Goal: Check status: Check status

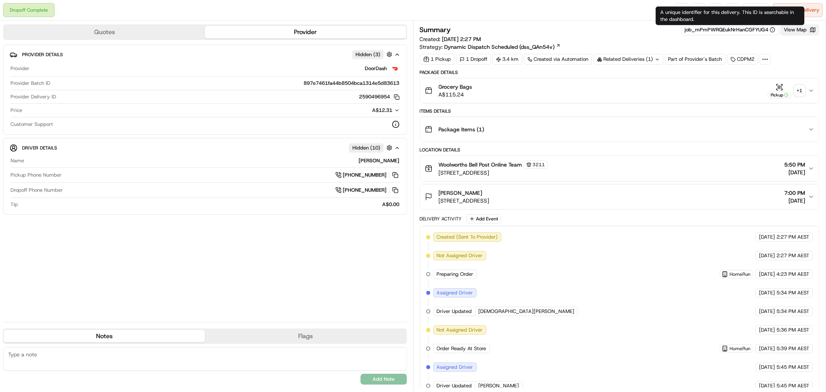
click at [794, 31] on button "View Map" at bounding box center [799, 29] width 39 height 11
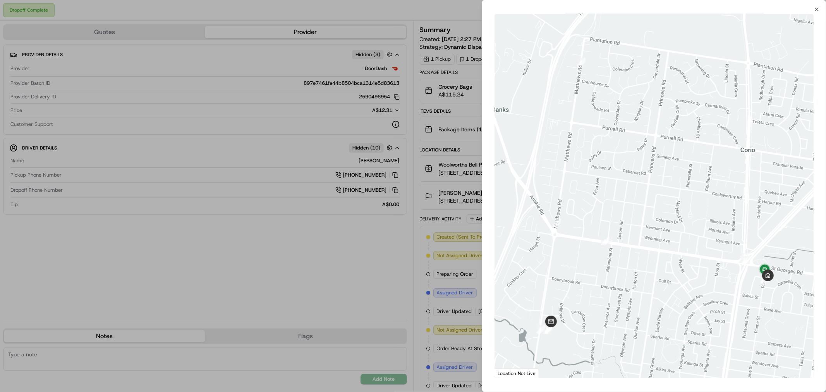
drag, startPoint x: 643, startPoint y: 287, endPoint x: 701, endPoint y: 246, distance: 70.6
click at [701, 246] on div at bounding box center [653, 196] width 319 height 364
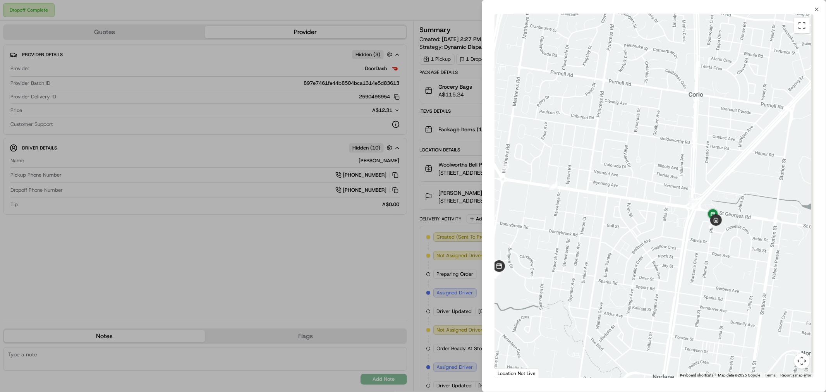
drag, startPoint x: 701, startPoint y: 246, endPoint x: 566, endPoint y: 227, distance: 136.1
click at [566, 227] on div at bounding box center [653, 196] width 319 height 364
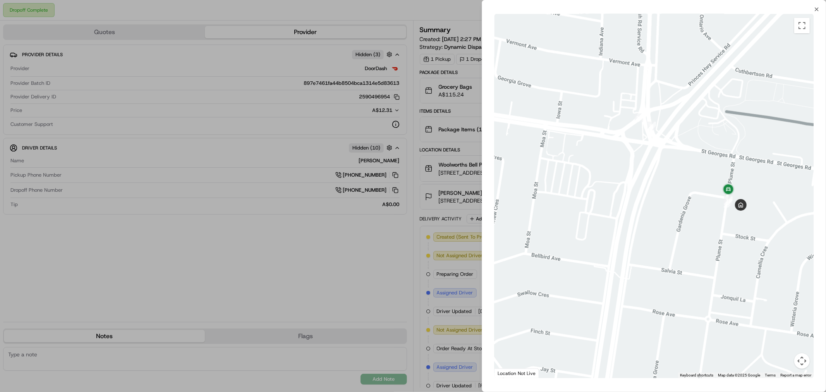
drag, startPoint x: 709, startPoint y: 230, endPoint x: 561, endPoint y: 237, distance: 148.8
click at [561, 237] on div at bounding box center [653, 196] width 319 height 364
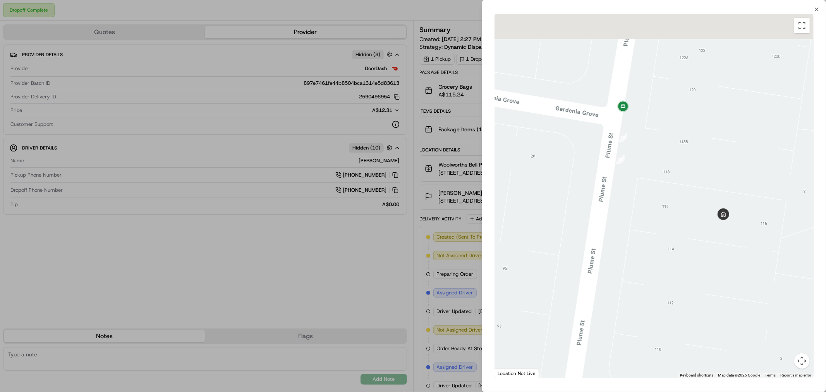
drag, startPoint x: 663, startPoint y: 154, endPoint x: 595, endPoint y: 212, distance: 89.3
click at [637, 213] on div at bounding box center [653, 196] width 319 height 364
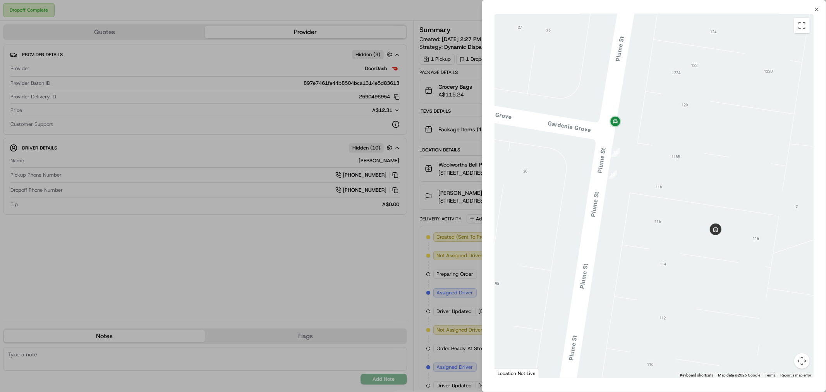
click at [392, 259] on div at bounding box center [413, 196] width 826 height 392
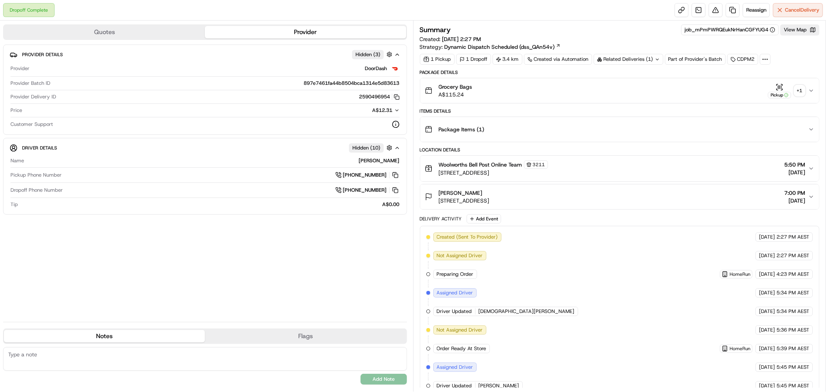
click at [803, 86] on div "+ 1" at bounding box center [799, 90] width 11 height 11
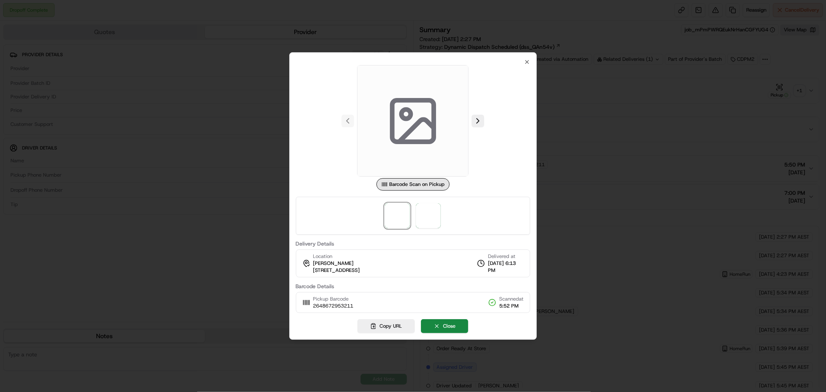
click at [446, 211] on div at bounding box center [413, 216] width 235 height 38
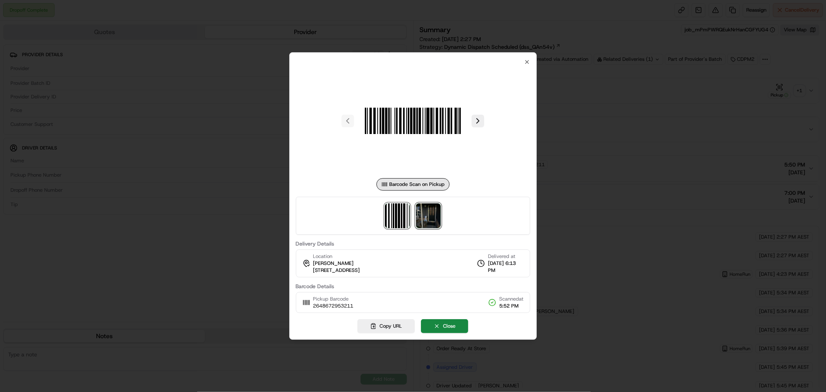
click at [428, 217] on img at bounding box center [428, 215] width 25 height 25
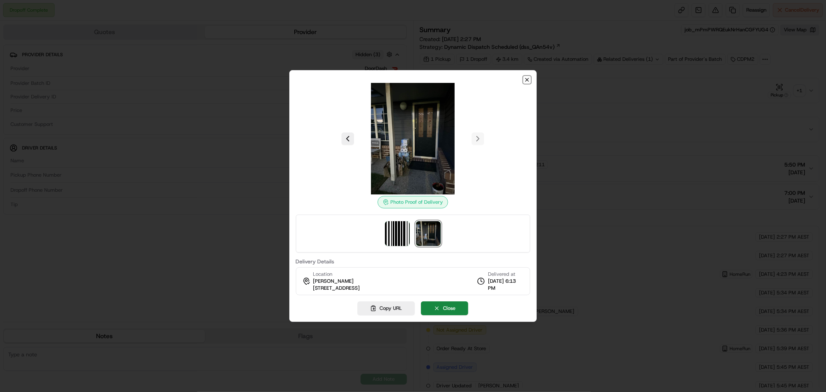
click at [526, 80] on icon "button" at bounding box center [527, 80] width 6 height 6
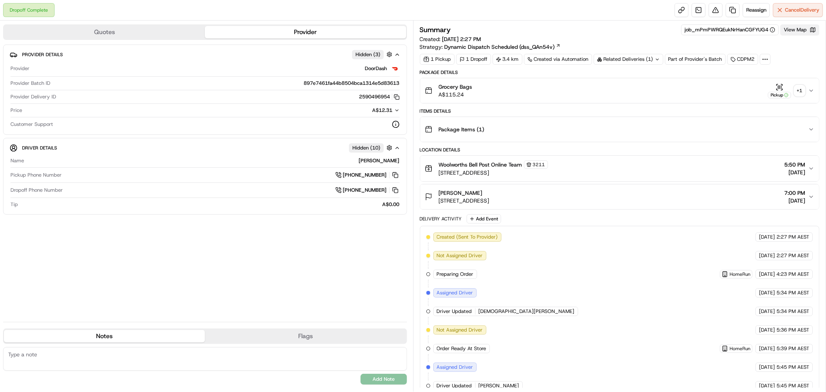
click at [799, 29] on button "View Map" at bounding box center [799, 29] width 39 height 11
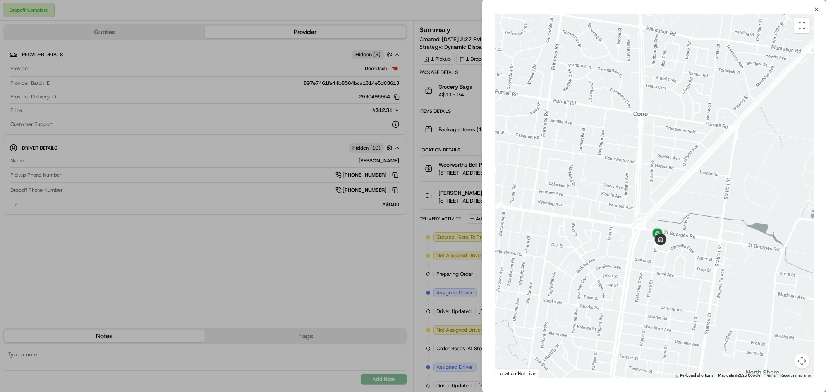
drag, startPoint x: 727, startPoint y: 242, endPoint x: 613, endPoint y: 202, distance: 121.0
click at [613, 202] on div at bounding box center [653, 196] width 319 height 364
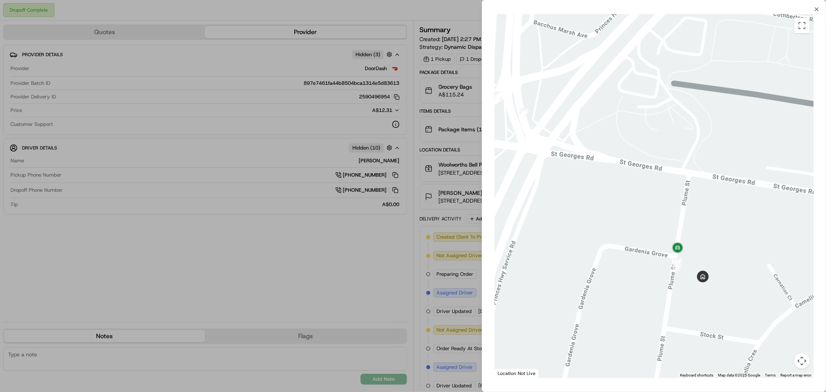
drag, startPoint x: 559, startPoint y: 228, endPoint x: 753, endPoint y: 241, distance: 194.4
click at [753, 241] on div at bounding box center [653, 196] width 319 height 364
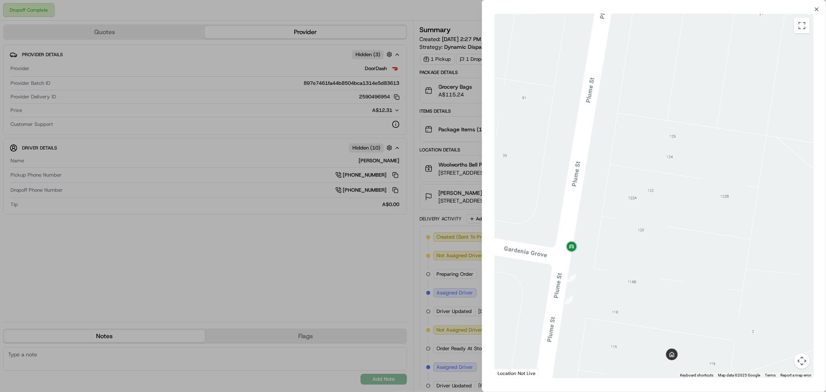
click at [683, 280] on div at bounding box center [653, 196] width 319 height 364
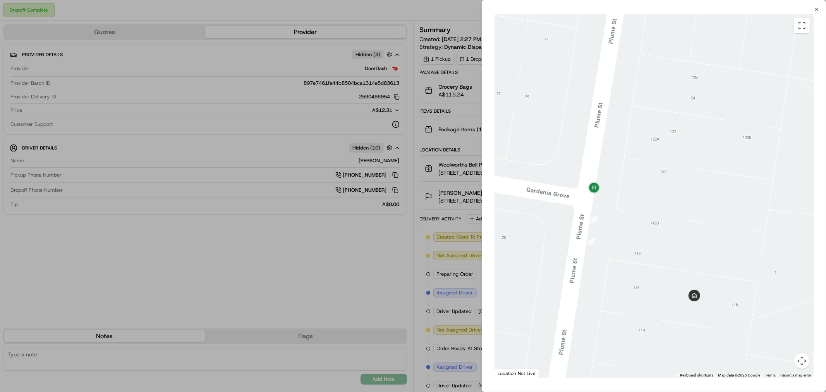
drag, startPoint x: 644, startPoint y: 292, endPoint x: 667, endPoint y: 232, distance: 64.0
click at [667, 232] on div at bounding box center [653, 196] width 319 height 364
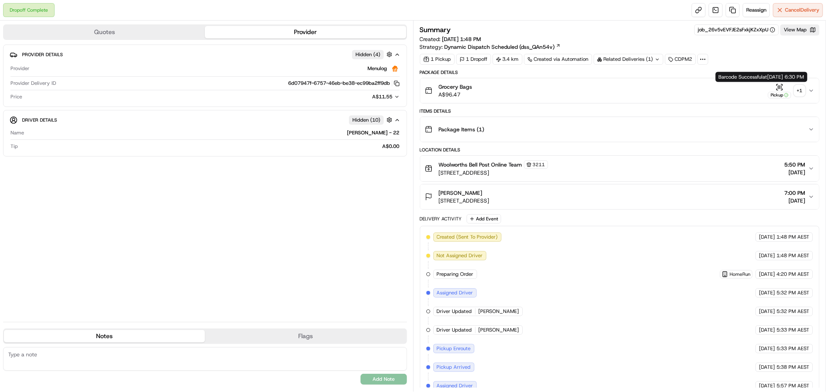
click at [796, 91] on div "+ 1" at bounding box center [799, 90] width 11 height 11
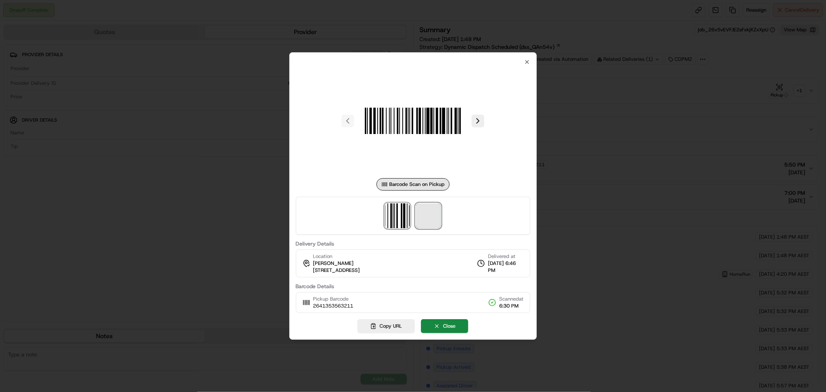
click at [431, 214] on span at bounding box center [428, 215] width 25 height 25
